Goal: Navigation & Orientation: Find specific page/section

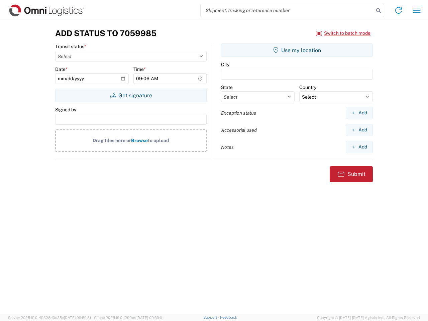
click at [287, 10] on input "search" at bounding box center [287, 10] width 173 height 13
click at [379, 11] on icon at bounding box center [378, 10] width 9 height 9
click at [399, 10] on icon at bounding box center [398, 10] width 11 height 11
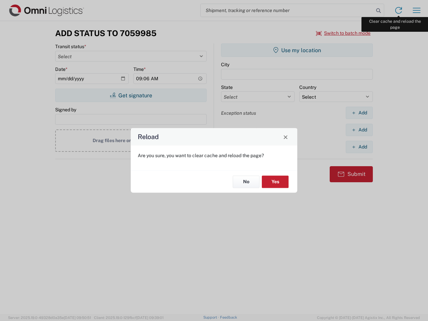
click at [417, 10] on div "Reload Are you sure, you want to clear cache and reload the page? No Yes" at bounding box center [214, 160] width 428 height 321
click at [344, 33] on div "Reload Are you sure, you want to clear cache and reload the page? No Yes" at bounding box center [214, 160] width 428 height 321
click at [131, 95] on div "Reload Are you sure, you want to clear cache and reload the page? No Yes" at bounding box center [214, 160] width 428 height 321
click at [297, 50] on div "Reload Are you sure, you want to clear cache and reload the page? No Yes" at bounding box center [214, 160] width 428 height 321
click at [359, 113] on div "Reload Are you sure, you want to clear cache and reload the page? No Yes" at bounding box center [214, 160] width 428 height 321
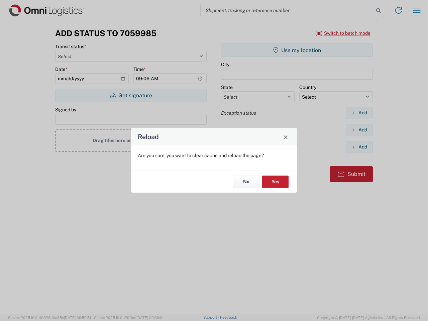
click at [359, 130] on div "Reload Are you sure, you want to clear cache and reload the page? No Yes" at bounding box center [214, 160] width 428 height 321
click at [359, 147] on div "Reload Are you sure, you want to clear cache and reload the page? No Yes" at bounding box center [214, 160] width 428 height 321
